Goal: Task Accomplishment & Management: Use online tool/utility

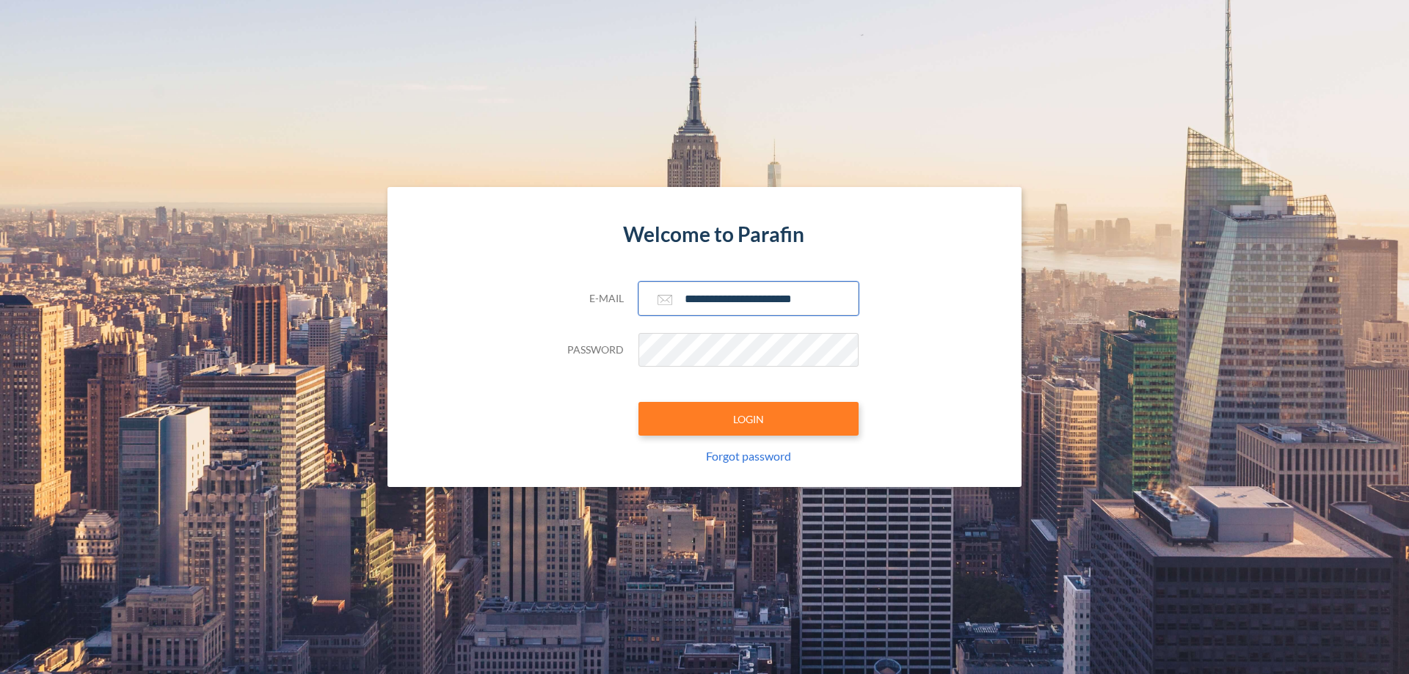
type input "**********"
click at [748, 419] on button "LOGIN" at bounding box center [748, 419] width 220 height 34
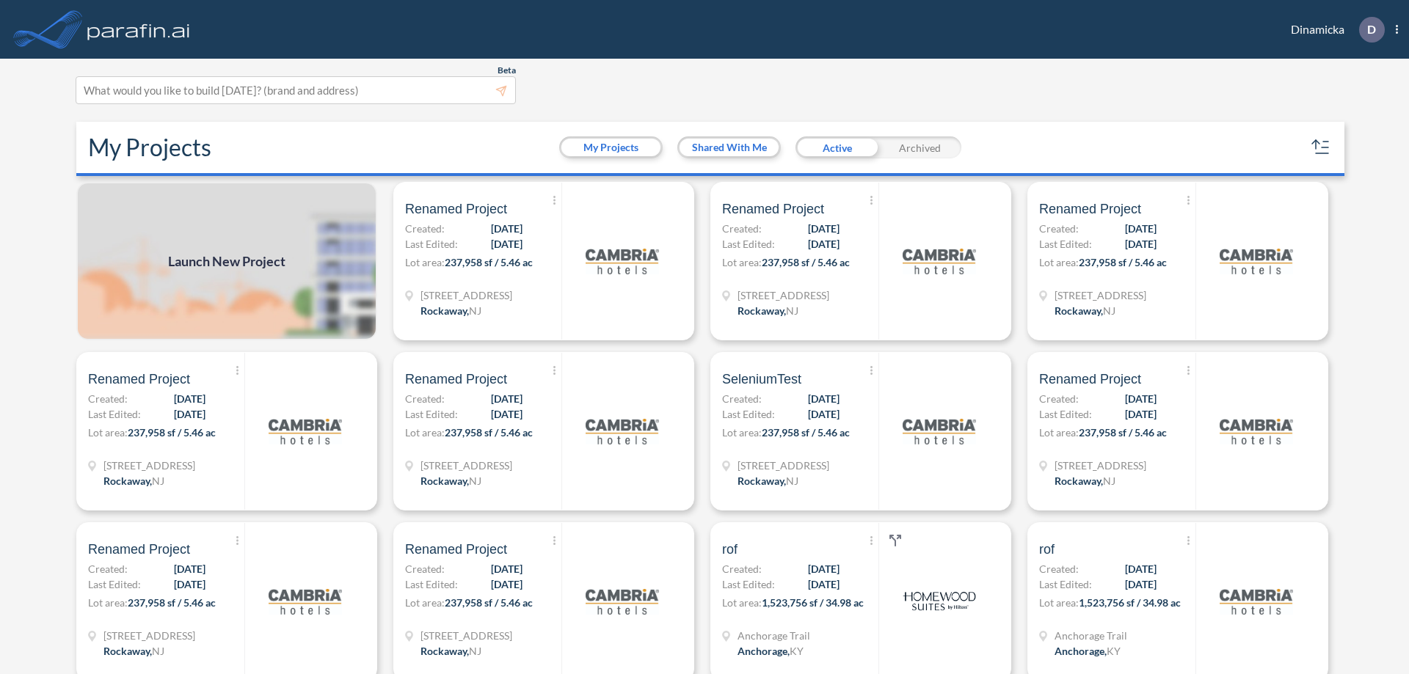
scroll to position [4, 0]
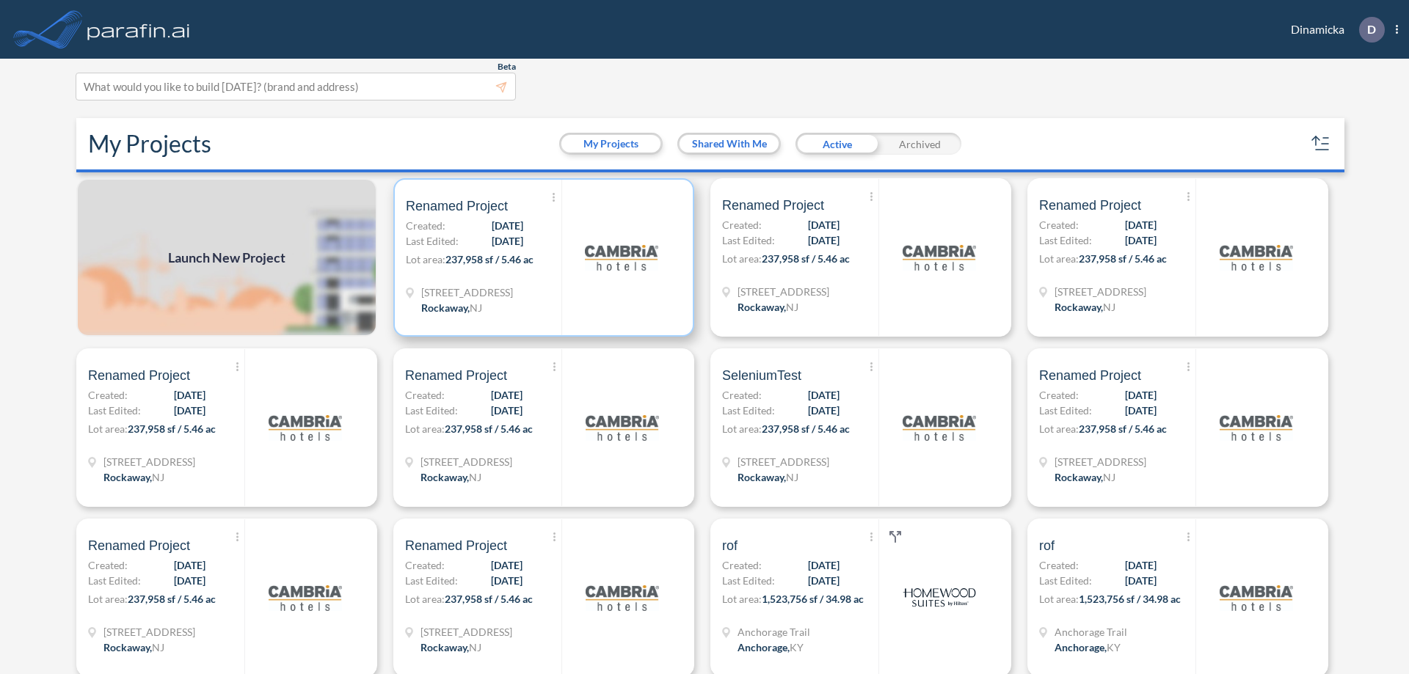
click at [541, 258] on p "Lot area: 237,958 sf / 5.46 ac" at bounding box center [484, 262] width 156 height 21
